Goal: Find specific page/section: Find specific page/section

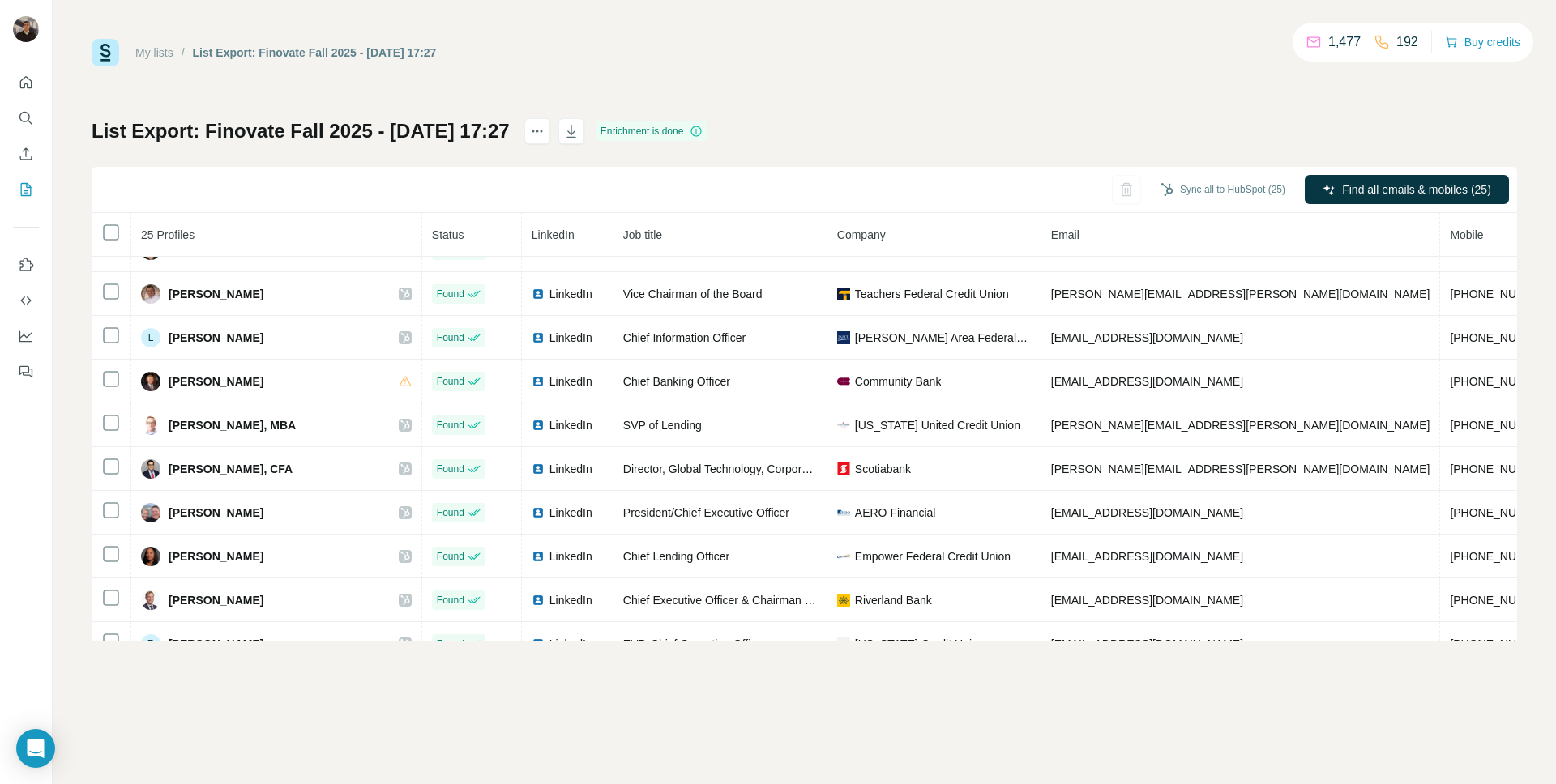
scroll to position [709, 0]
